Goal: Transaction & Acquisition: Purchase product/service

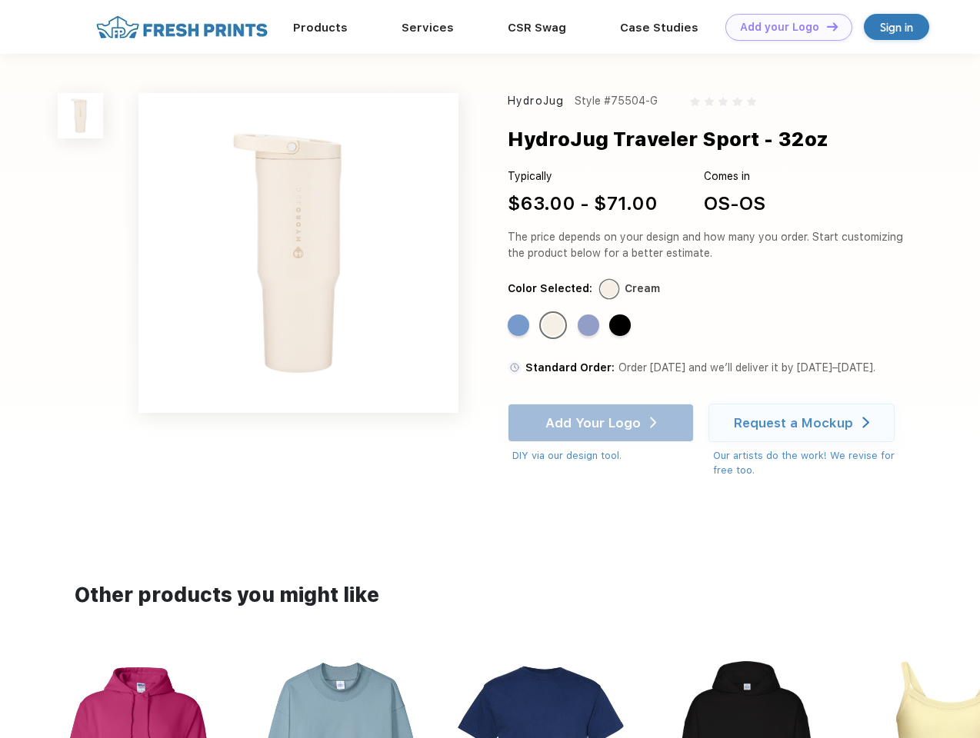
click at [783, 27] on link "Add your Logo Design Tool" at bounding box center [788, 27] width 127 height 27
click at [0, 0] on div "Design Tool" at bounding box center [0, 0] width 0 height 0
click at [825, 26] on link "Add your Logo Design Tool" at bounding box center [788, 27] width 127 height 27
click at [81, 115] on img at bounding box center [80, 115] width 45 height 45
click at [520, 326] on div "Standard Color" at bounding box center [519, 326] width 22 height 22
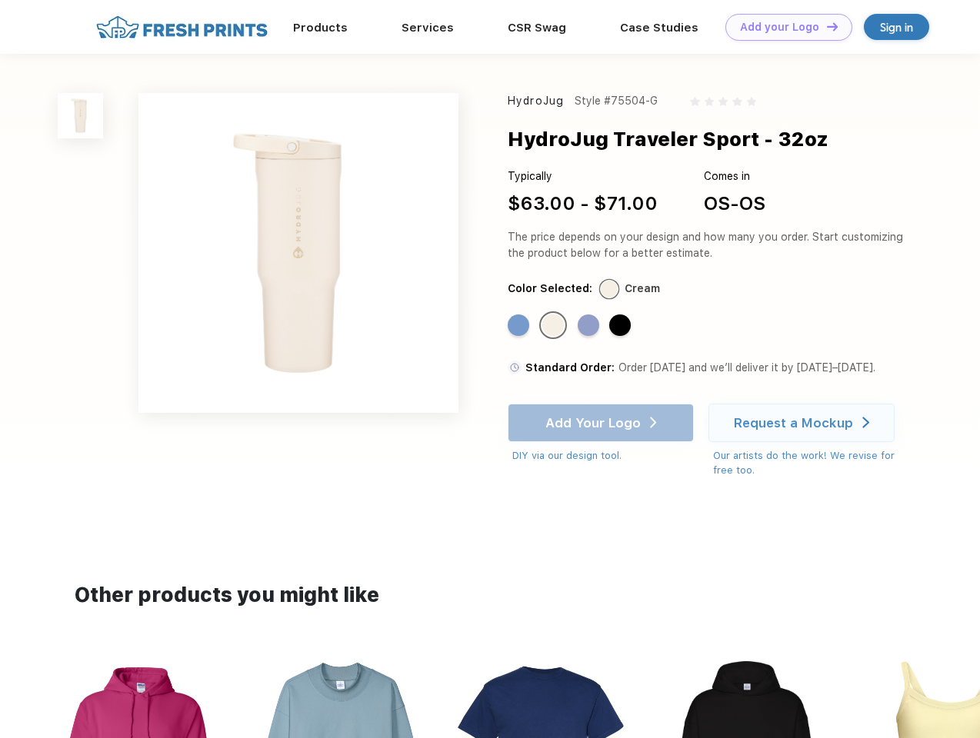
click at [555, 326] on div "Standard Color" at bounding box center [553, 326] width 22 height 22
click at [590, 326] on div "Standard Color" at bounding box center [589, 326] width 22 height 22
click at [622, 326] on div "Standard Color" at bounding box center [620, 326] width 22 height 22
click at [602, 423] on div "Add Your Logo DIY via our design tool. Ah shoot! This product isn't up in our d…" at bounding box center [601, 434] width 186 height 60
click at [804, 423] on div "Request a Mockup" at bounding box center [793, 422] width 119 height 15
